Goal: Use online tool/utility: Use online tool/utility

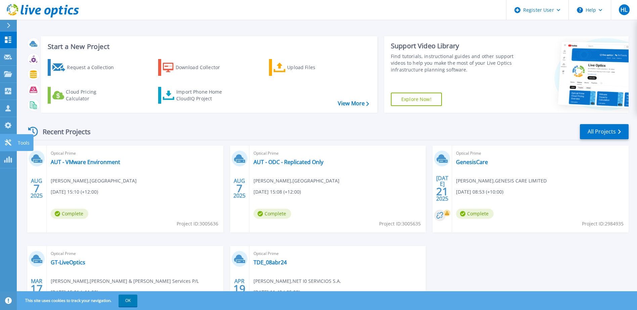
click at [9, 145] on icon at bounding box center [8, 142] width 8 height 6
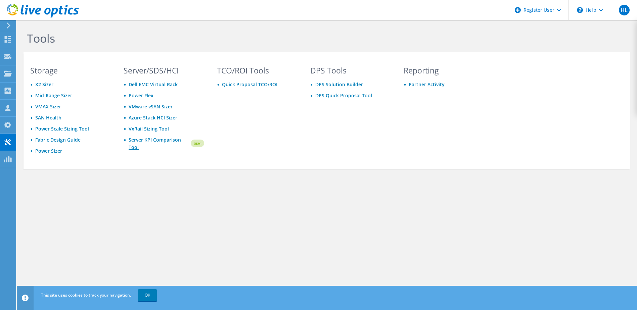
click at [174, 141] on link "Server KPI Comparison Tool" at bounding box center [159, 143] width 61 height 15
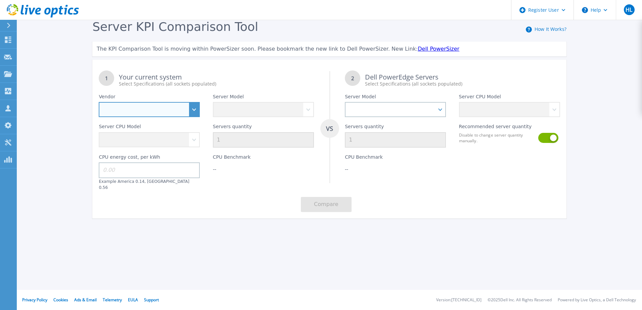
click at [152, 110] on select "Dell HPE Lenovo Supermicro" at bounding box center [149, 109] width 101 height 15
select select "Dell"
click at [99, 102] on select "Dell HPE Lenovo Supermicro" at bounding box center [149, 109] width 101 height 15
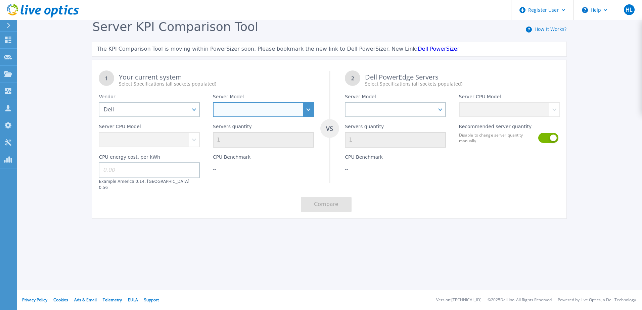
click at [244, 108] on select at bounding box center [263, 109] width 101 height 15
click at [213, 102] on select "PowerEdge C6520 PowerEdge C6525 PowerEdge HS5610 PowerEdge HS5620 PowerEdge R24…" at bounding box center [263, 109] width 101 height 15
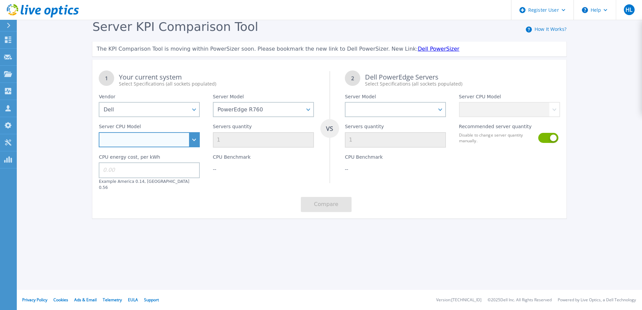
click at [180, 139] on select "Intel Xeon Silver 4509Y 2.6GHz Intel Xeon Silver 4510 2.4GHz Intel Xeon Silver …" at bounding box center [149, 139] width 101 height 15
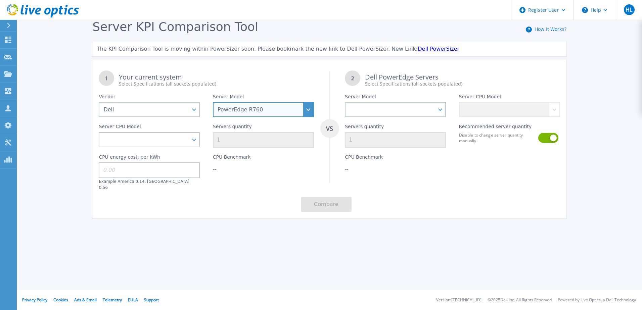
click at [292, 107] on select "PowerEdge C6520 PowerEdge C6525 PowerEdge HS5610 PowerEdge HS5620 PowerEdge R24…" at bounding box center [263, 109] width 101 height 15
click at [213, 102] on select "PowerEdge C6520 PowerEdge C6525 PowerEdge HS5610 PowerEdge HS5620 PowerEdge R24…" at bounding box center [263, 109] width 101 height 15
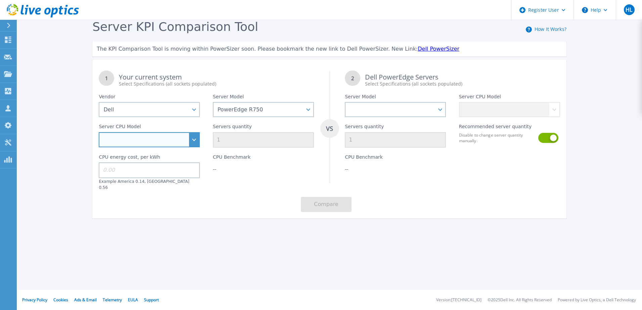
click at [181, 141] on select "Intel Xeon Silver 4309Y 2.8GHz Intel Xeon Silver 4310 2.1GHz Intel Xeon Silver …" at bounding box center [149, 139] width 101 height 15
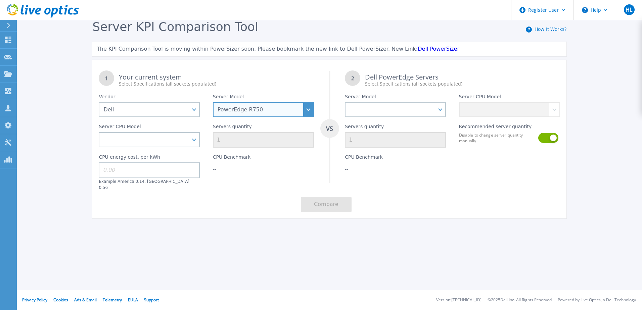
click at [267, 107] on select "PowerEdge C6520 PowerEdge C6525 PowerEdge HS5610 PowerEdge HS5620 PowerEdge R24…" at bounding box center [263, 109] width 101 height 15
select select "PowerEdge R740"
click at [213, 102] on select "PowerEdge C6520 PowerEdge C6525 PowerEdge HS5610 PowerEdge HS5620 PowerEdge R24…" at bounding box center [263, 109] width 101 height 15
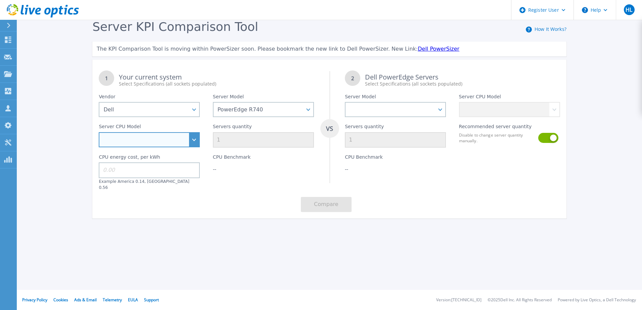
click at [182, 144] on select "Intel Xeon Silver 4108 1.8GHz Intel Xeon Silver 4214 2.2GHz Intel Xeon Silver 4…" at bounding box center [149, 139] width 101 height 15
select select "334136"
click at [99, 133] on select "Intel Xeon Silver 4108 1.8GHz Intel Xeon Silver 4214 2.2GHz Intel Xeon Silver 4…" at bounding box center [149, 139] width 101 height 15
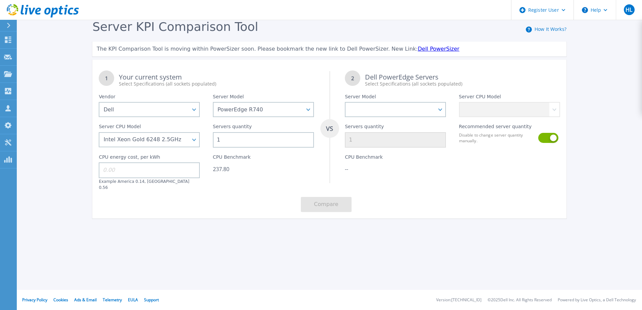
scroll to position [0, 0]
drag, startPoint x: 217, startPoint y: 138, endPoint x: 230, endPoint y: 145, distance: 14.9
click at [230, 145] on input "1" at bounding box center [263, 139] width 101 height 15
type input "5"
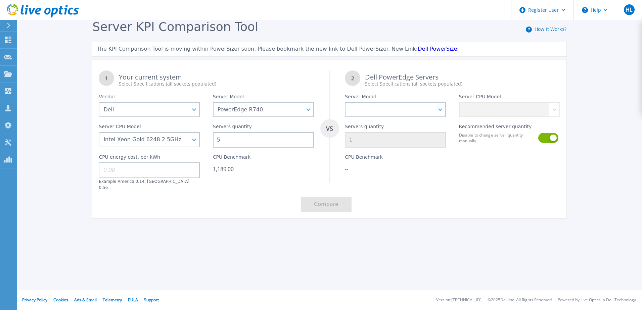
drag, startPoint x: 260, startPoint y: 166, endPoint x: 264, endPoint y: 167, distance: 4.4
click at [260, 167] on div "CPU Benchmark 1,189.00" at bounding box center [264, 169] width 114 height 43
click at [439, 111] on select "PowerEdge C6520 PowerEdge C6525 PowerEdge HS5610 PowerEdge HS5620 PowerEdge R24…" at bounding box center [395, 109] width 101 height 15
select select "PowerEdge R6625"
click at [345, 102] on select "PowerEdge C6520 PowerEdge C6525 PowerEdge HS5610 PowerEdge HS5620 PowerEdge R24…" at bounding box center [395, 109] width 101 height 15
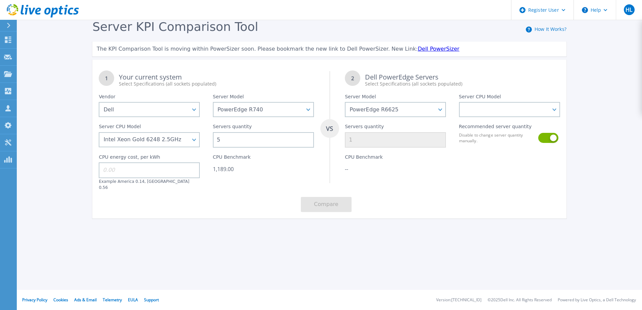
click at [454, 183] on div at bounding box center [510, 169] width 114 height 43
click at [554, 108] on select "AMD EPYC 9124 3GHz AMD EPYC 9174F 4.1GHz AMD EPYC 9224 2.5GHz AMD EPYC 9334 2.7…" at bounding box center [509, 109] width 101 height 15
select select "335331"
click at [459, 102] on select "AMD EPYC 9124 3GHz AMD EPYC 9174F 4.1GHz AMD EPYC 9224 2.5GHz AMD EPYC 9334 2.7…" at bounding box center [509, 109] width 101 height 15
click at [542, 140] on button at bounding box center [548, 138] width 19 height 10
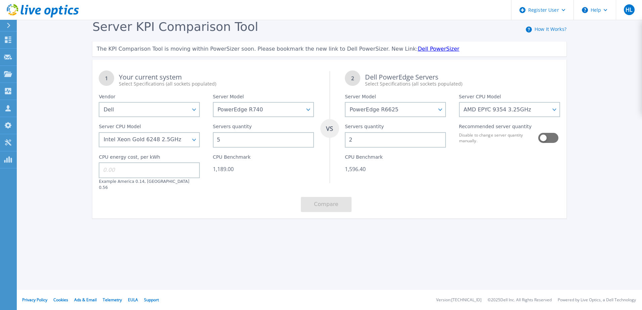
drag, startPoint x: 344, startPoint y: 141, endPoint x: 336, endPoint y: 142, distance: 8.1
click at [336, 142] on div "1 Your current system Select Specifications (all sockets populated) VS 2 Dell P…" at bounding box center [329, 141] width 474 height 155
type input "3"
click at [420, 178] on div "CPU Benchmark 2,394.60" at bounding box center [396, 169] width 114 height 43
click at [492, 183] on div at bounding box center [510, 169] width 114 height 43
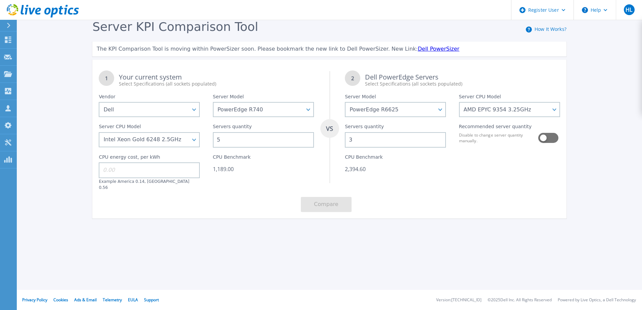
click at [434, 179] on div "CPU Benchmark 2,394.60" at bounding box center [396, 169] width 114 height 43
click at [447, 161] on div "CPU Benchmark 2,394.60" at bounding box center [396, 169] width 114 height 43
click at [413, 138] on input "3" at bounding box center [395, 139] width 101 height 15
click at [433, 203] on div "1 Your current system Select Specifications (all sockets populated) VS 2 Dell P…" at bounding box center [329, 141] width 474 height 155
click at [284, 277] on div "Register User Help HL Dell User Haibin Li Haibin.Li@dell.com Dell My Profile Lo…" at bounding box center [321, 155] width 642 height 310
